Goal: Find specific page/section: Find specific page/section

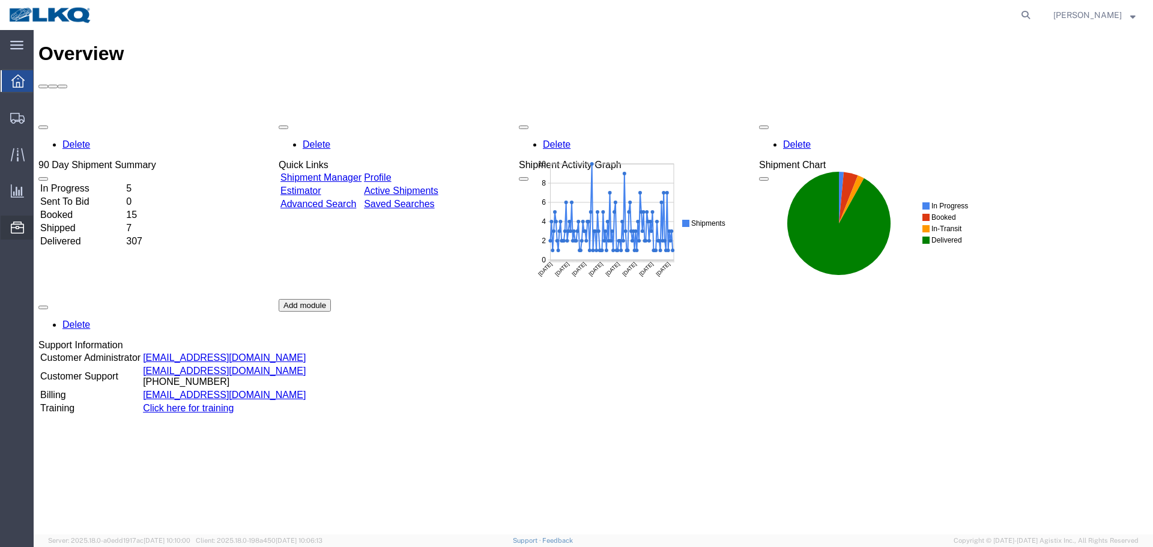
click at [0, 0] on span "Location Appointment" at bounding box center [0, 0] width 0 height 0
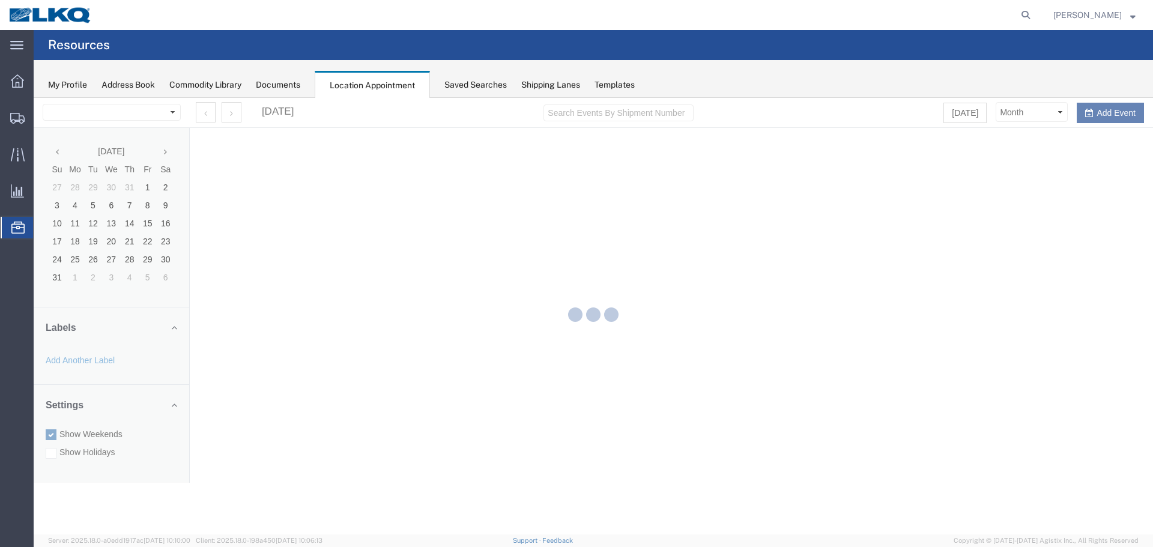
select select "28018"
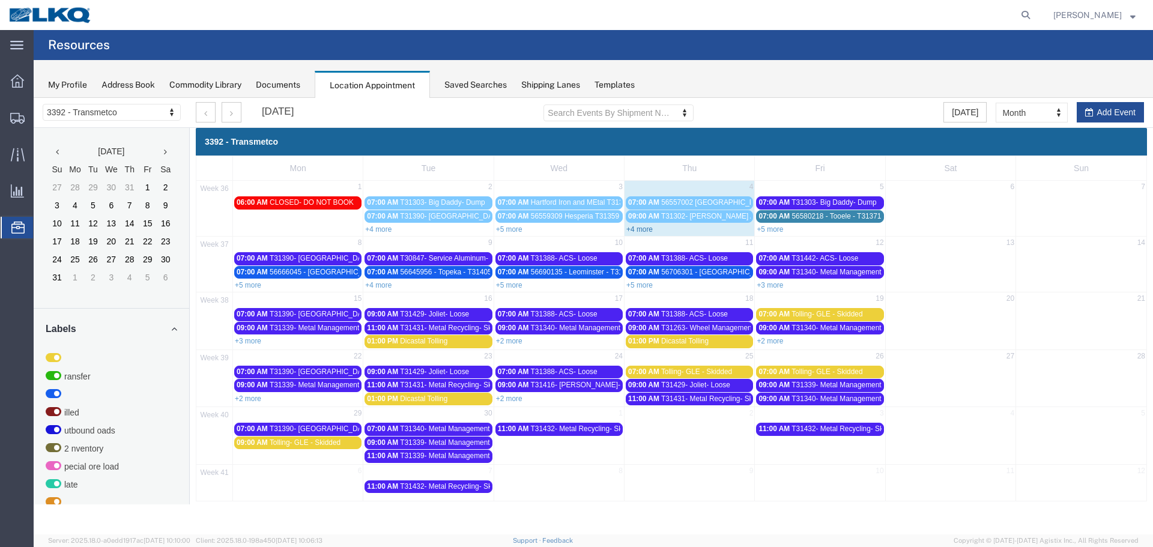
click at [641, 231] on link "+4 more" at bounding box center [639, 229] width 26 height 8
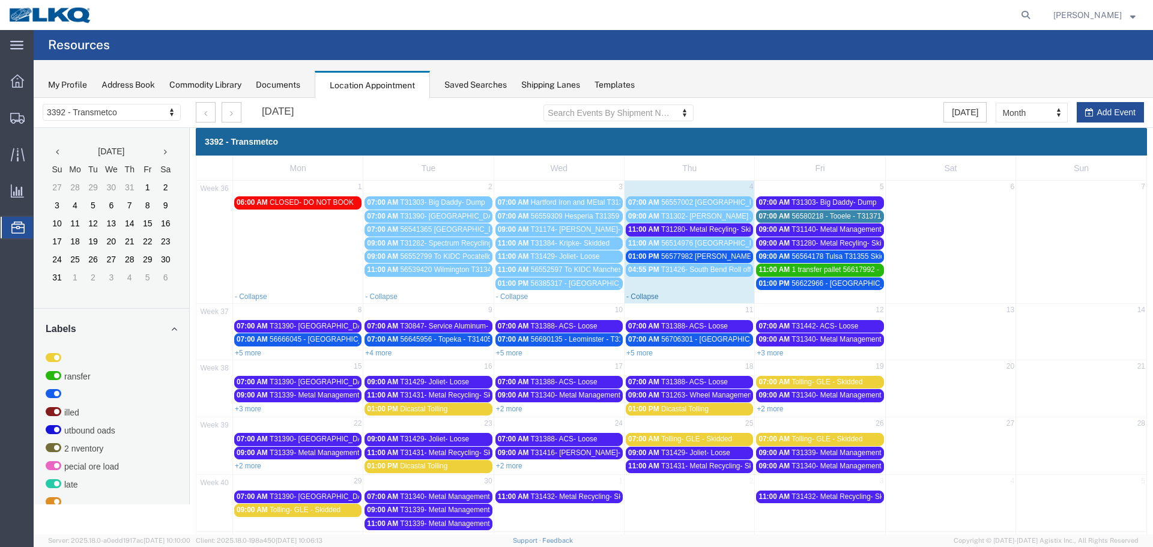
click at [641, 298] on link "- Collapse" at bounding box center [642, 296] width 32 height 8
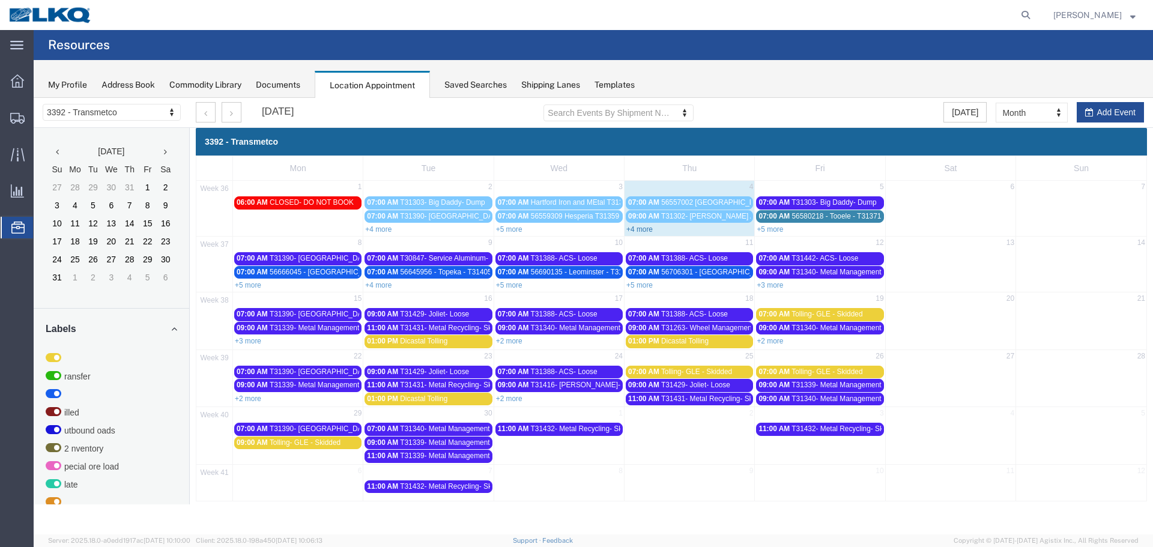
click at [635, 232] on link "+4 more" at bounding box center [639, 229] width 26 height 8
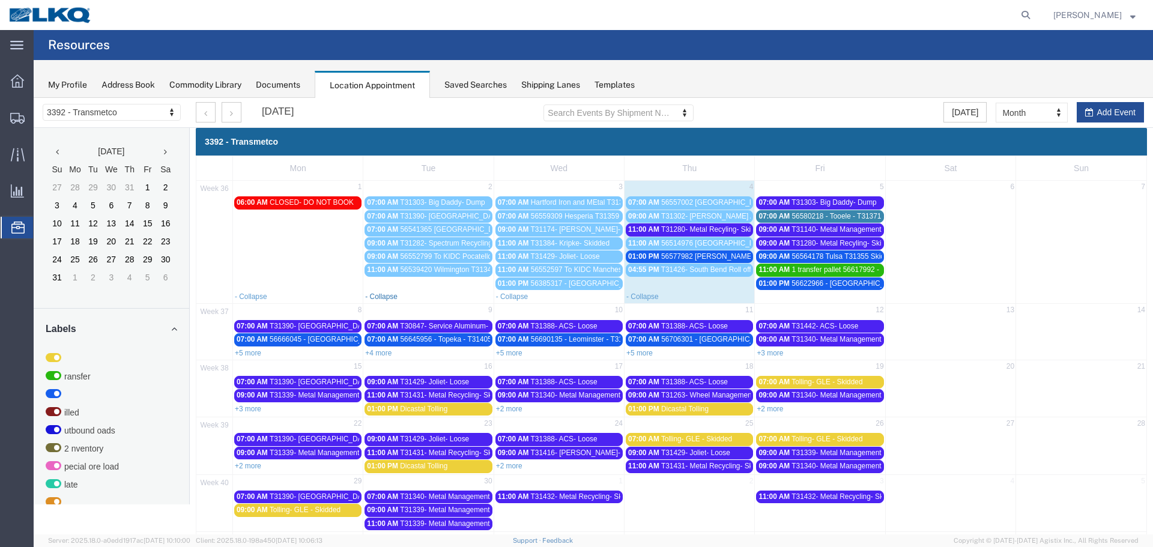
click at [384, 297] on link "- Collapse" at bounding box center [381, 296] width 32 height 8
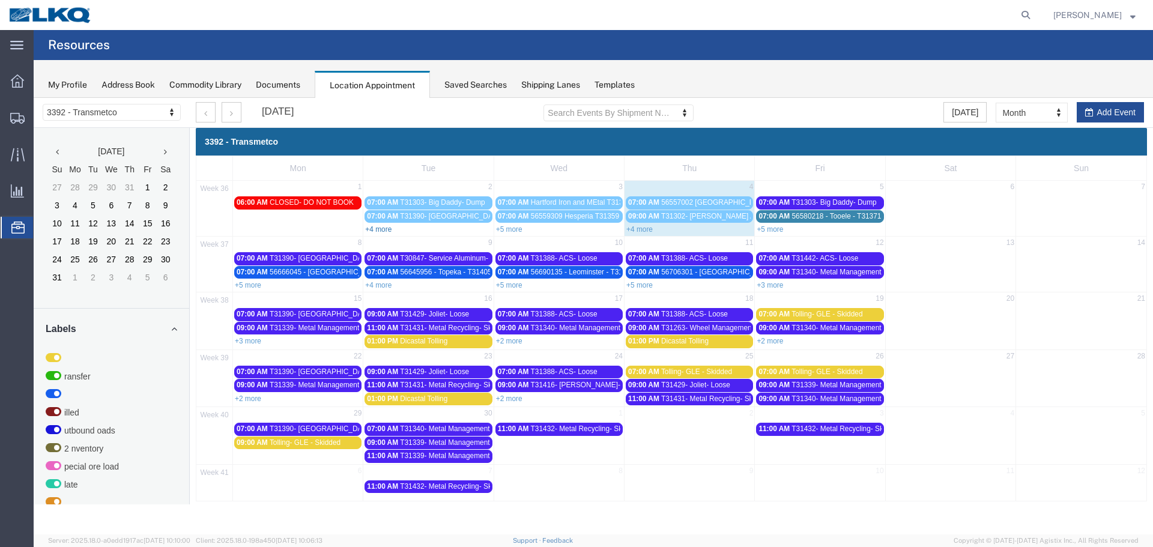
click at [372, 229] on link "+4 more" at bounding box center [378, 229] width 26 height 8
